Goal: Use online tool/utility: Use online tool/utility

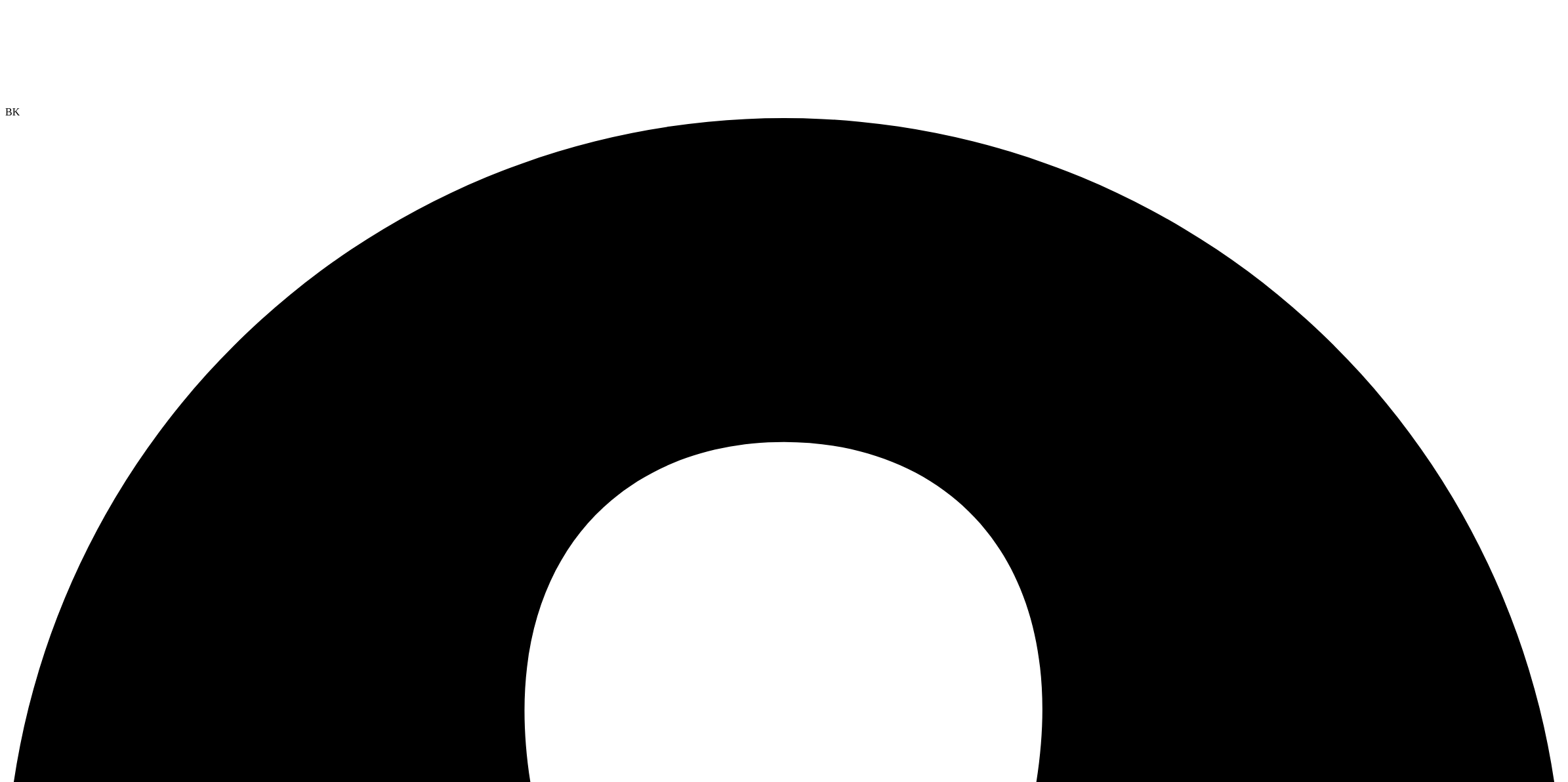
select select "USEast"
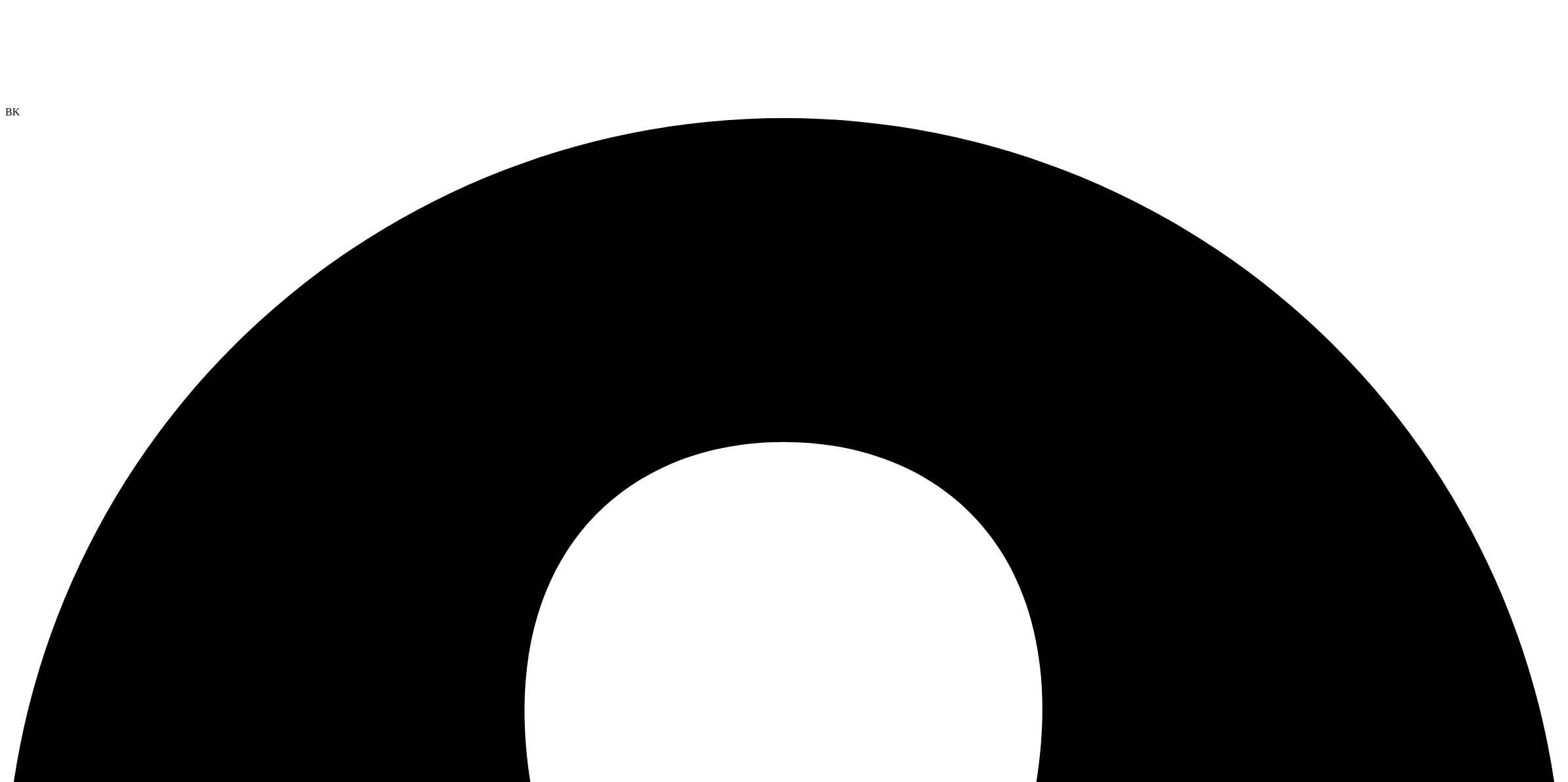
radio input "true"
radio input "false"
